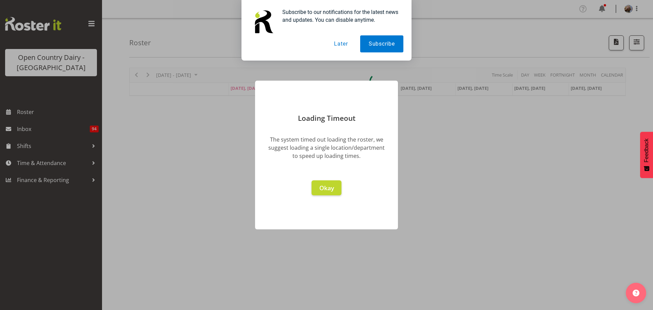
click at [340, 44] on button "Later" at bounding box center [340, 43] width 31 height 17
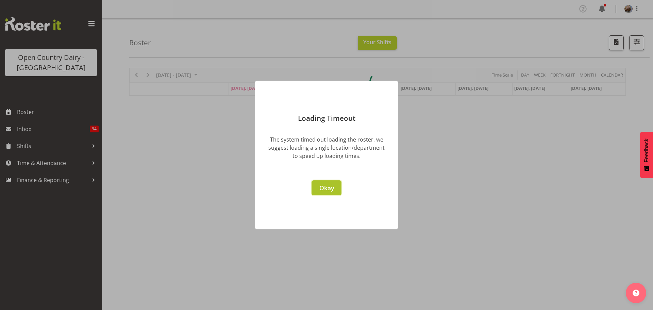
click at [328, 189] on span "Okay" at bounding box center [326, 188] width 15 height 8
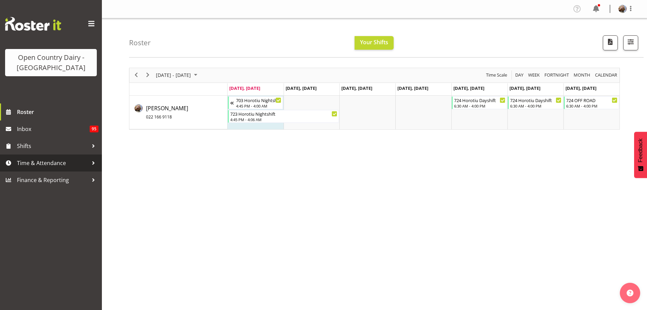
click at [30, 165] on span "Time & Attendance" at bounding box center [52, 163] width 71 height 10
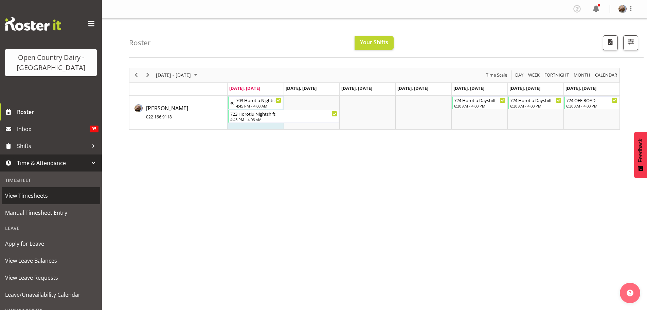
click at [25, 195] on span "View Timesheets" at bounding box center [51, 195] width 92 height 10
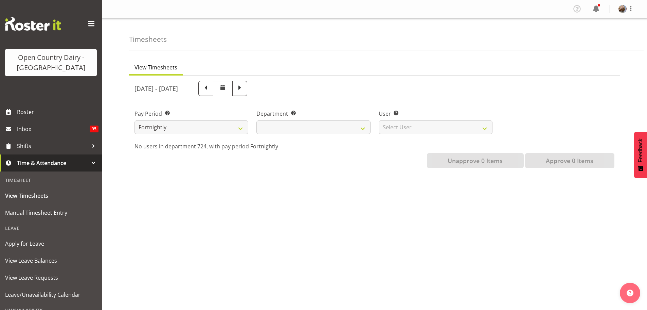
select select
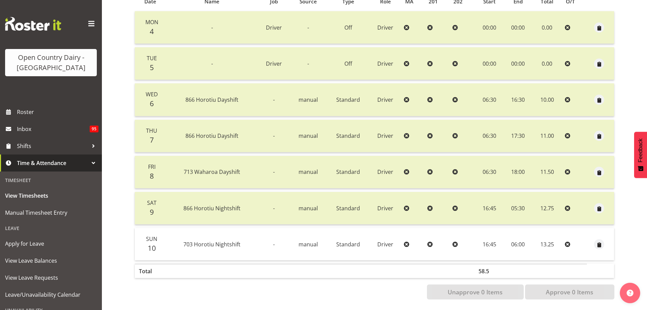
scroll to position [156, 0]
click at [36, 112] on span "Roster" at bounding box center [58, 112] width 82 height 10
